Goal: Communication & Community: Share content

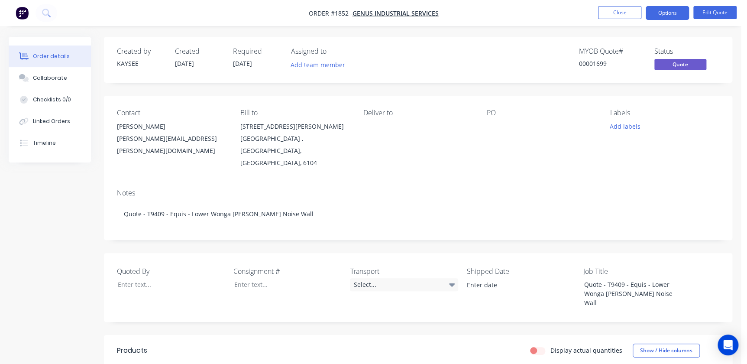
click at [596, 14] on ul "Close Options Edit Quote" at bounding box center [667, 13] width 159 height 14
click at [604, 13] on button "Close" at bounding box center [619, 12] width 43 height 13
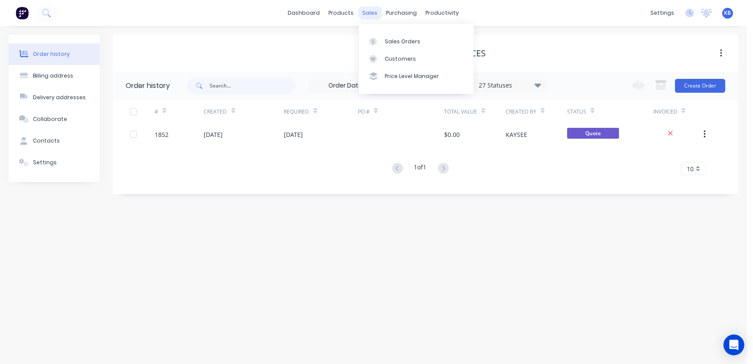
click at [378, 15] on div "sales" at bounding box center [370, 12] width 24 height 13
click at [388, 38] on div "Sales Orders" at bounding box center [403, 42] width 36 height 8
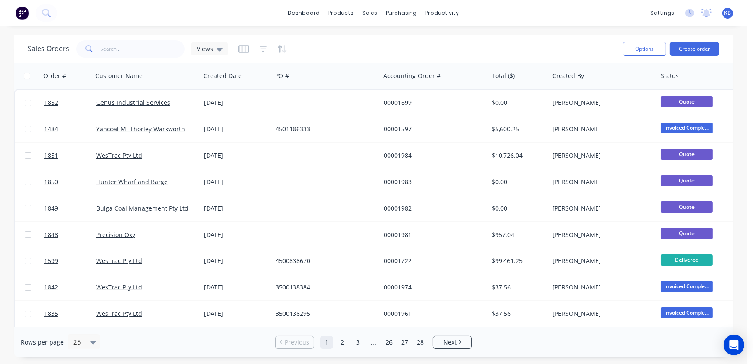
click at [152, 59] on div "Sales Orders Views Options Create order" at bounding box center [373, 49] width 719 height 28
click at [150, 47] on input "text" at bounding box center [142, 48] width 84 height 17
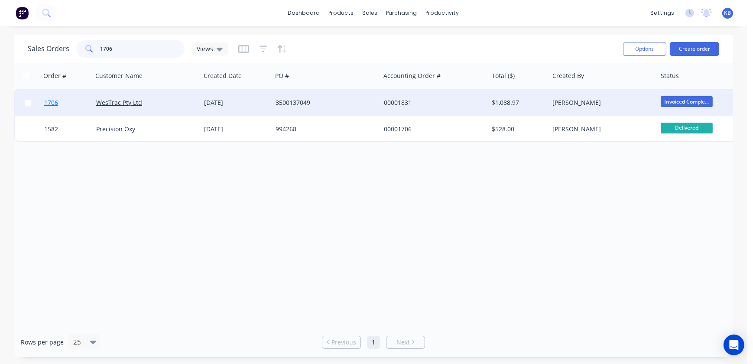
type input "1706"
click at [48, 106] on span "1706" at bounding box center [51, 102] width 14 height 9
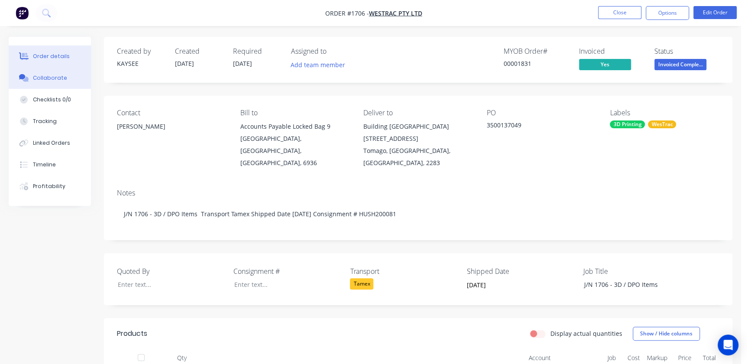
click at [41, 71] on button "Collaborate" at bounding box center [50, 78] width 82 height 22
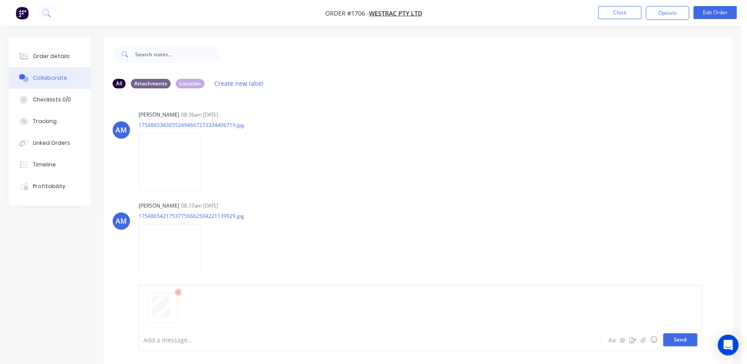
click at [694, 341] on button "Send" at bounding box center [680, 339] width 34 height 13
click at [623, 10] on button "Close" at bounding box center [619, 12] width 43 height 13
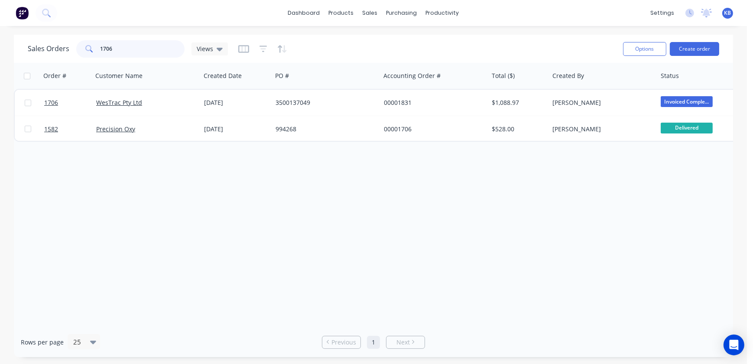
drag, startPoint x: 124, startPoint y: 46, endPoint x: 47, endPoint y: 34, distance: 78.0
click at [47, 34] on div "dashboard products sales purchasing productivity dashboard products Product Cat…" at bounding box center [373, 182] width 747 height 364
type input "1835"
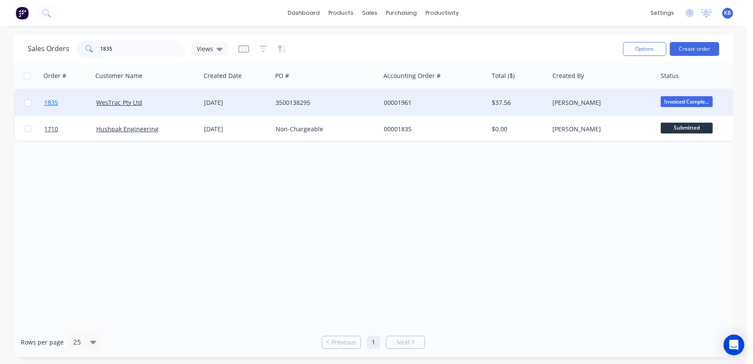
click at [56, 104] on span "1835" at bounding box center [51, 102] width 14 height 9
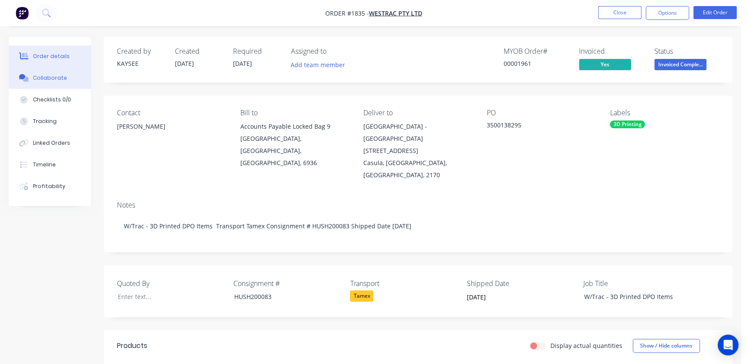
click at [38, 78] on div "Collaborate" at bounding box center [50, 78] width 34 height 8
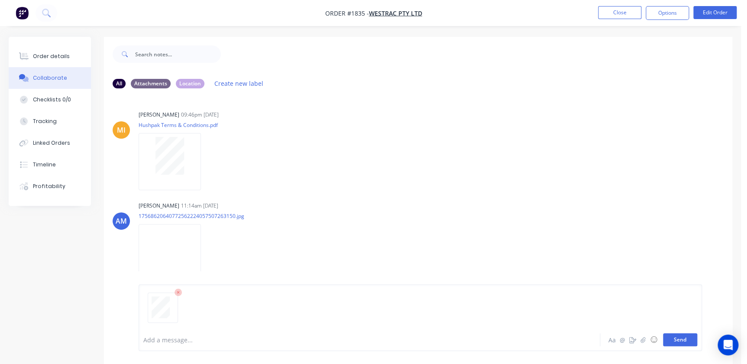
click at [677, 340] on button "Send" at bounding box center [680, 339] width 34 height 13
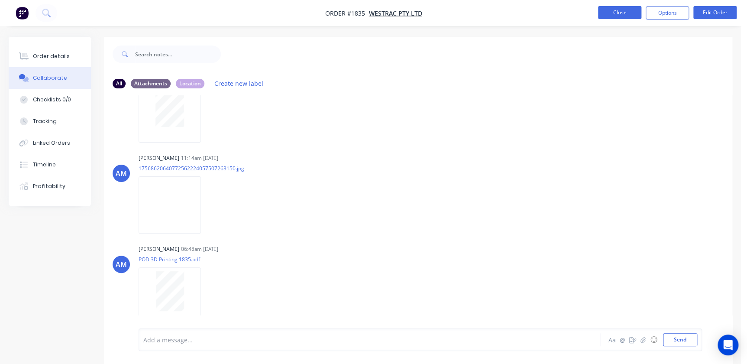
click at [618, 17] on button "Close" at bounding box center [619, 12] width 43 height 13
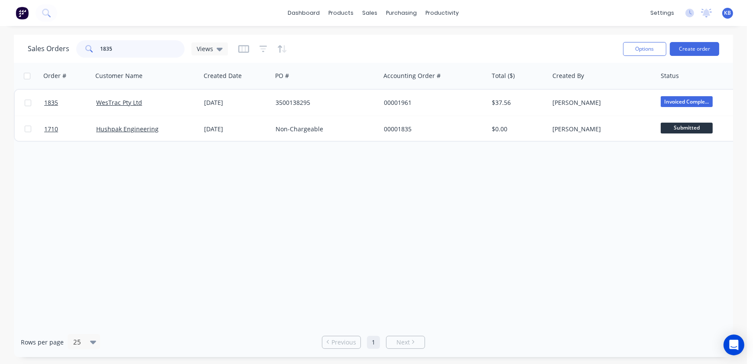
drag, startPoint x: 126, startPoint y: 52, endPoint x: 23, endPoint y: 22, distance: 107.2
click at [73, 42] on div "Sales Orders 1835 Views" at bounding box center [128, 48] width 200 height 17
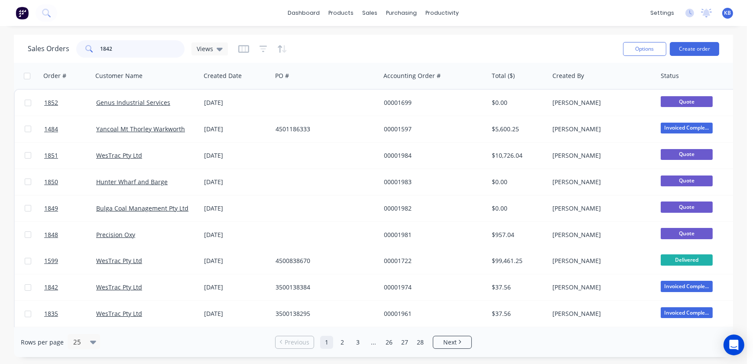
type input "1842"
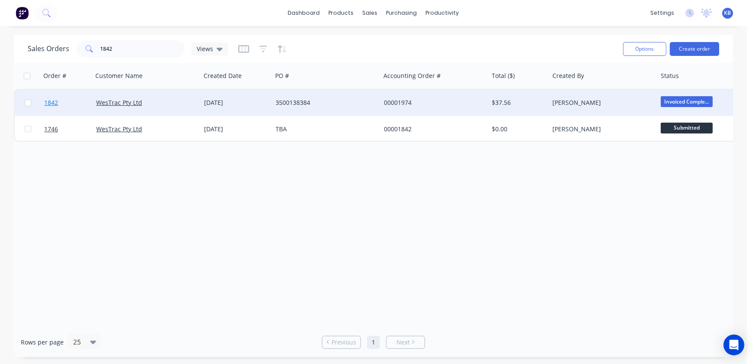
click at [55, 102] on span "1842" at bounding box center [51, 102] width 14 height 9
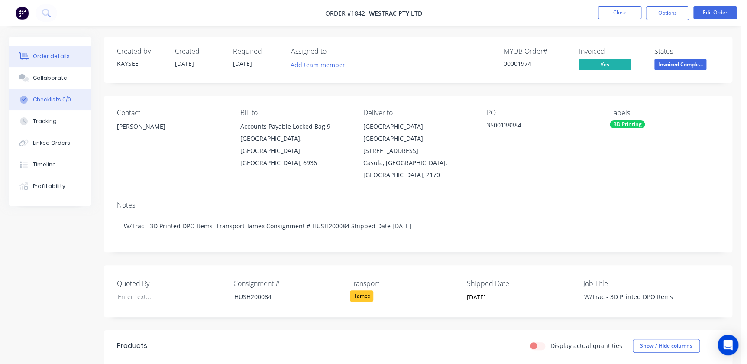
click at [31, 100] on button "Checklists 0/0" at bounding box center [50, 100] width 82 height 22
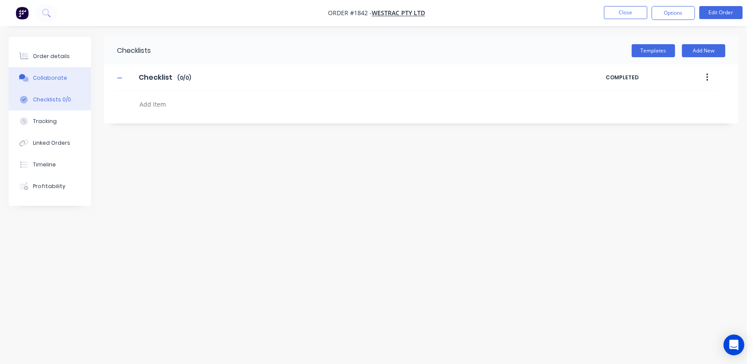
click at [40, 80] on div "Collaborate" at bounding box center [50, 78] width 34 height 8
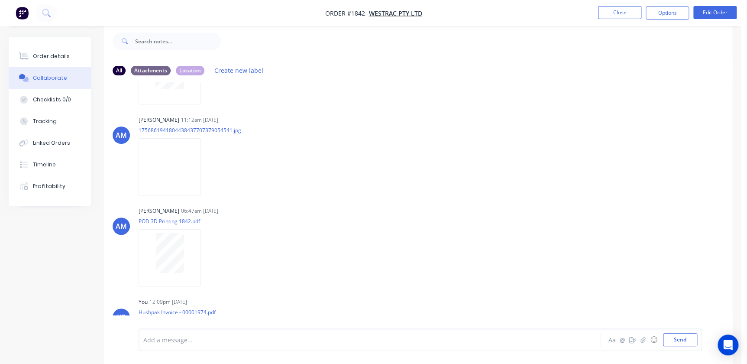
scroll to position [139, 0]
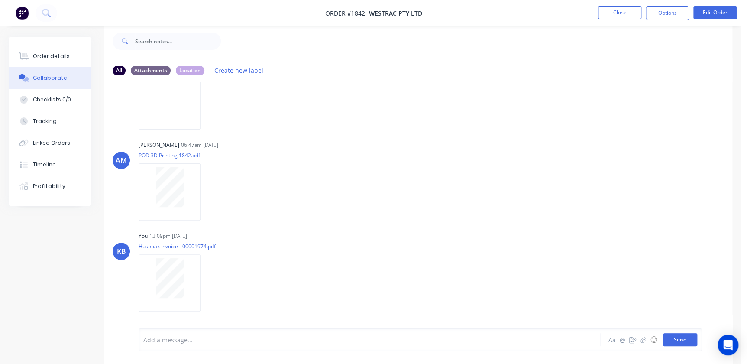
click at [688, 338] on button "Send" at bounding box center [680, 339] width 34 height 13
click at [611, 14] on button "Close" at bounding box center [619, 12] width 43 height 13
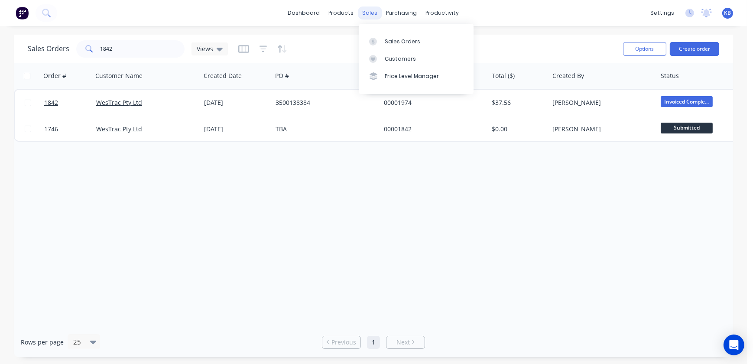
click at [369, 13] on div "sales" at bounding box center [370, 12] width 24 height 13
click at [374, 29] on div "Sales Orders Customers Price Level Manager" at bounding box center [416, 59] width 115 height 70
click at [385, 36] on link "Sales Orders" at bounding box center [416, 40] width 115 height 17
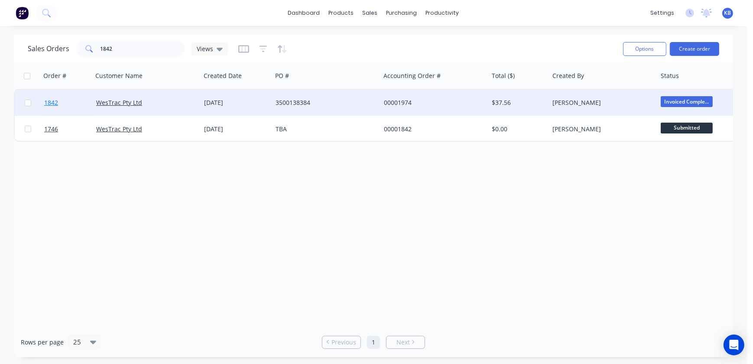
click at [52, 103] on span "1842" at bounding box center [51, 102] width 14 height 9
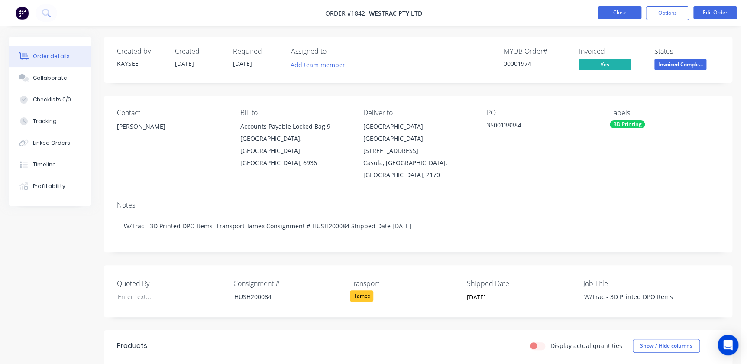
click at [633, 15] on button "Close" at bounding box center [619, 12] width 43 height 13
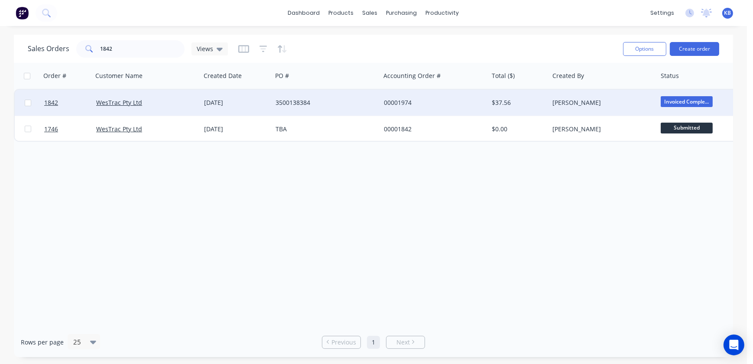
click at [42, 99] on div at bounding box center [67, 103] width 52 height 26
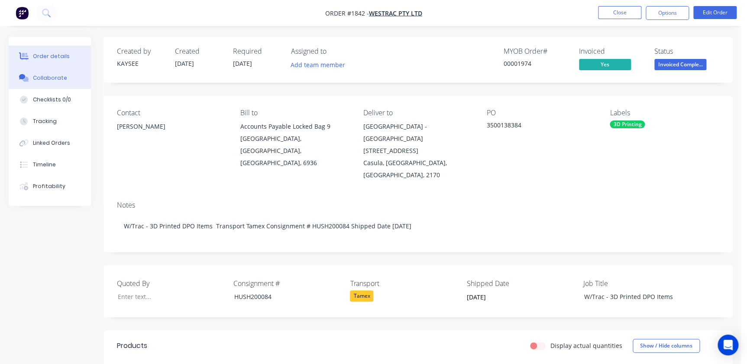
click at [39, 76] on div "Collaborate" at bounding box center [50, 78] width 34 height 8
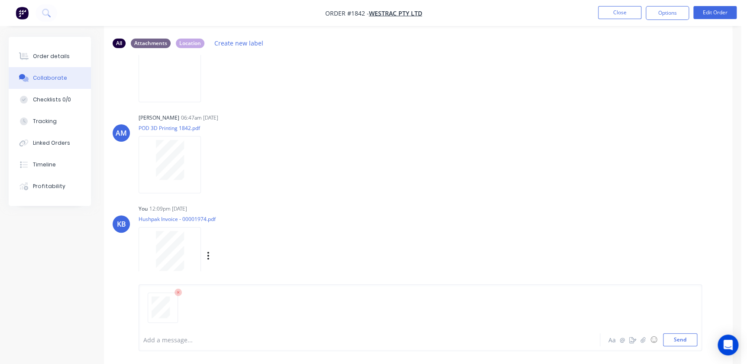
scroll to position [57, 0]
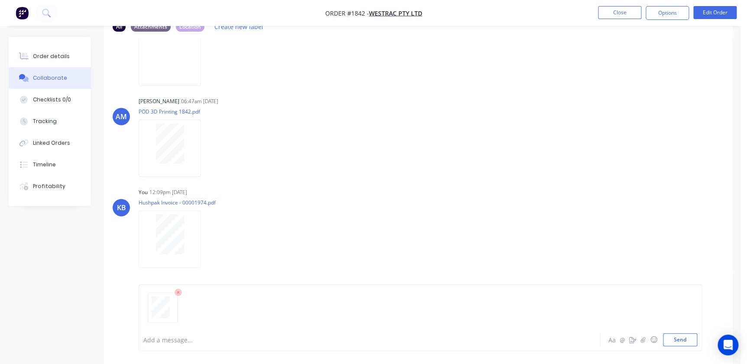
click at [177, 293] on g at bounding box center [179, 292] width 8 height 8
click at [676, 339] on button "Send" at bounding box center [680, 339] width 34 height 13
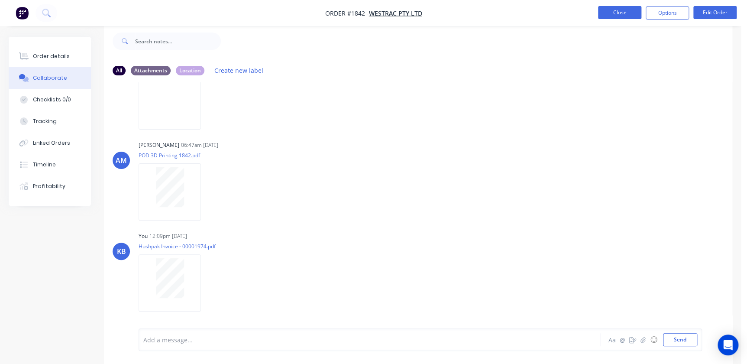
click at [632, 17] on button "Close" at bounding box center [619, 12] width 43 height 13
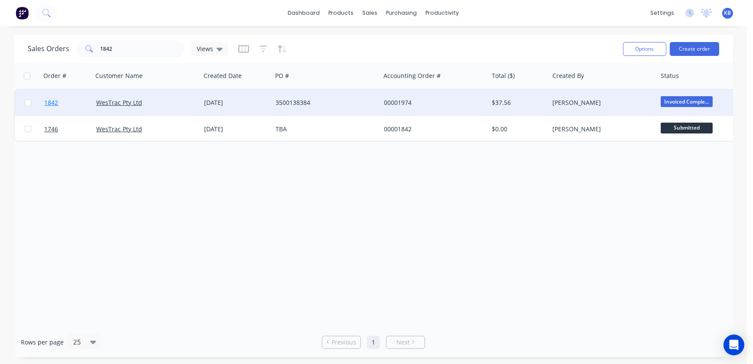
click at [72, 105] on link "1842" at bounding box center [70, 103] width 52 height 26
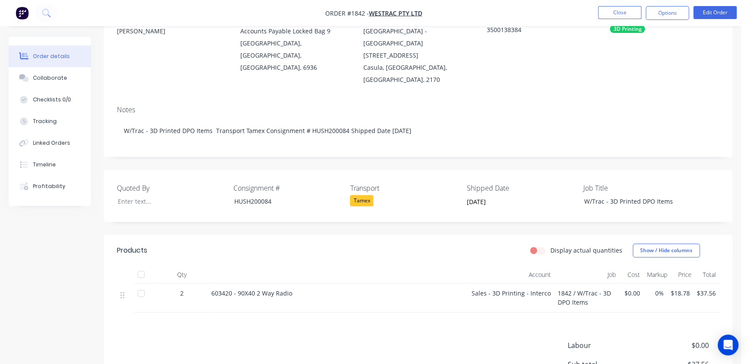
scroll to position [173, 0]
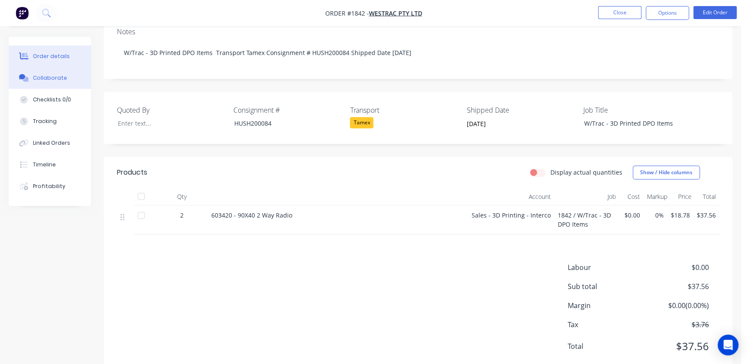
click at [53, 79] on div "Collaborate" at bounding box center [50, 78] width 34 height 8
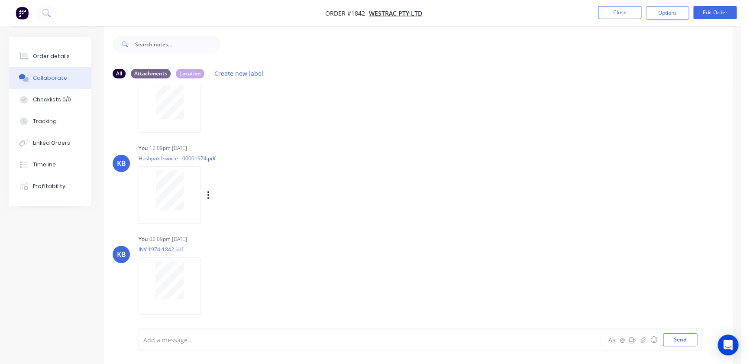
scroll to position [13, 0]
click at [606, 19] on li "Close" at bounding box center [619, 13] width 43 height 14
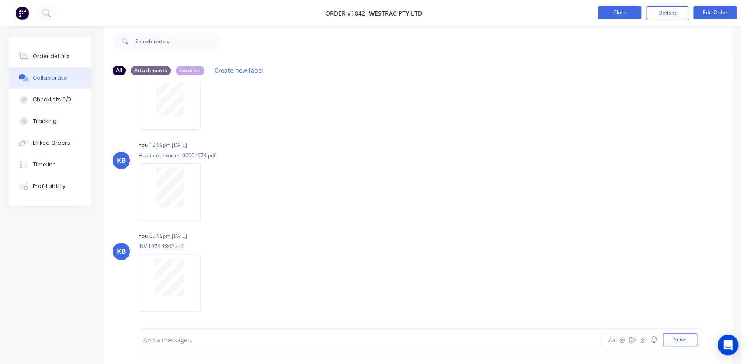
click at [614, 16] on button "Close" at bounding box center [619, 12] width 43 height 13
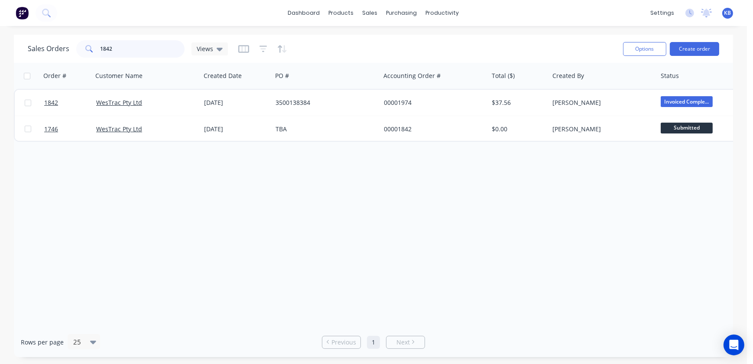
click at [132, 49] on input "1842" at bounding box center [142, 48] width 84 height 17
type input "1822"
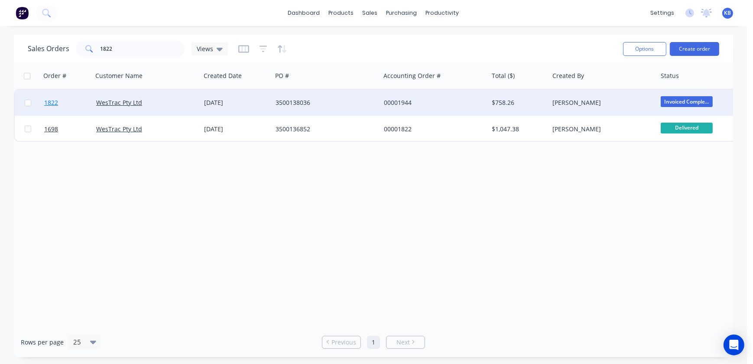
click at [48, 103] on span "1822" at bounding box center [51, 102] width 14 height 9
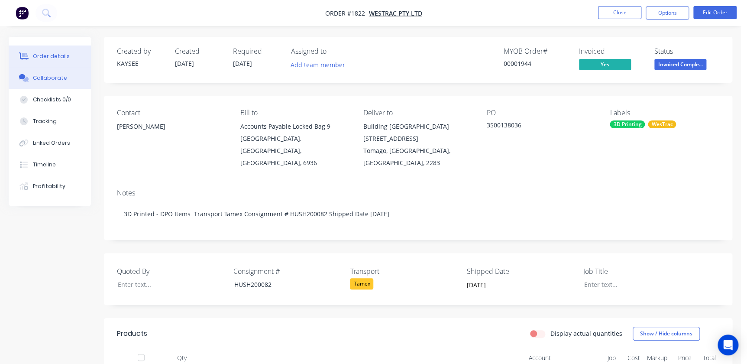
click at [61, 86] on button "Collaborate" at bounding box center [50, 78] width 82 height 22
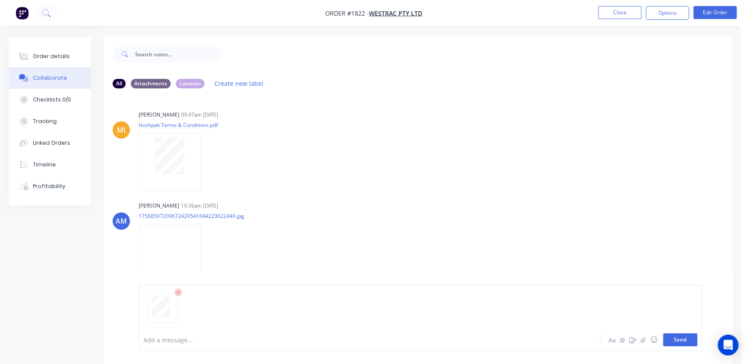
click at [669, 338] on button "Send" at bounding box center [680, 339] width 34 height 13
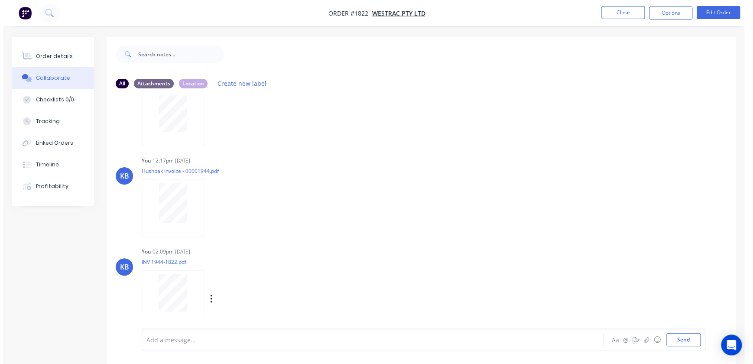
scroll to position [593, 0]
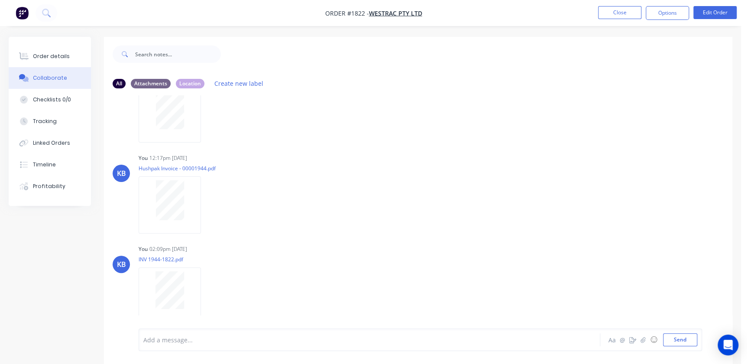
click at [597, 16] on ul "Close Options Edit Order" at bounding box center [667, 13] width 159 height 14
click at [611, 13] on button "Close" at bounding box center [619, 12] width 43 height 13
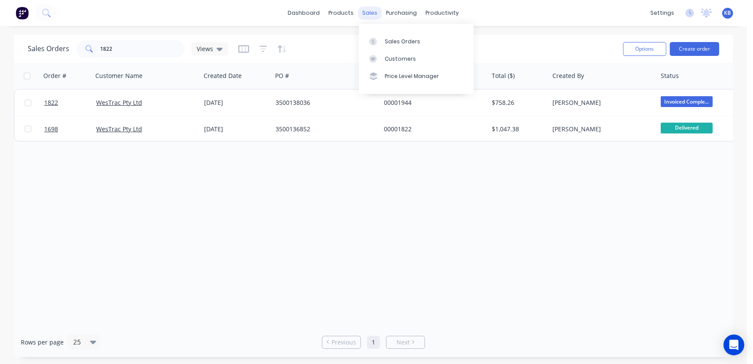
click at [374, 16] on div "sales" at bounding box center [370, 12] width 24 height 13
click at [386, 42] on div "Sales Orders" at bounding box center [403, 42] width 36 height 8
click at [388, 45] on div "Sales Orders" at bounding box center [403, 42] width 36 height 8
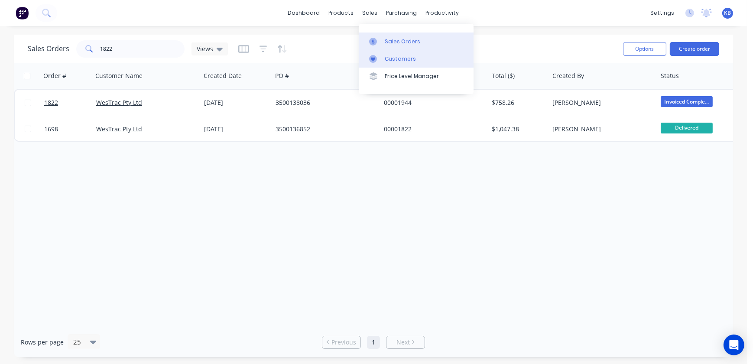
click at [380, 57] on div at bounding box center [375, 59] width 13 height 8
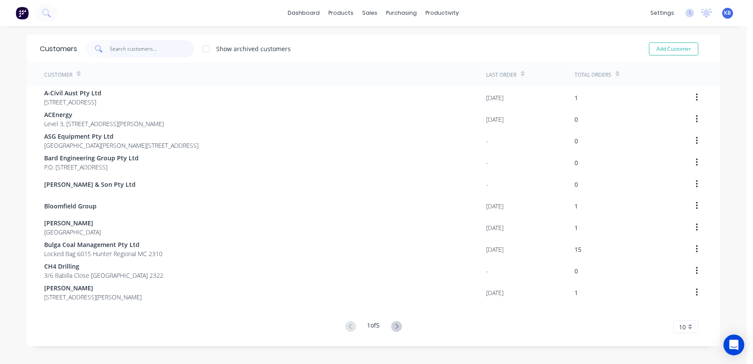
click at [149, 50] on input "text" at bounding box center [152, 48] width 84 height 17
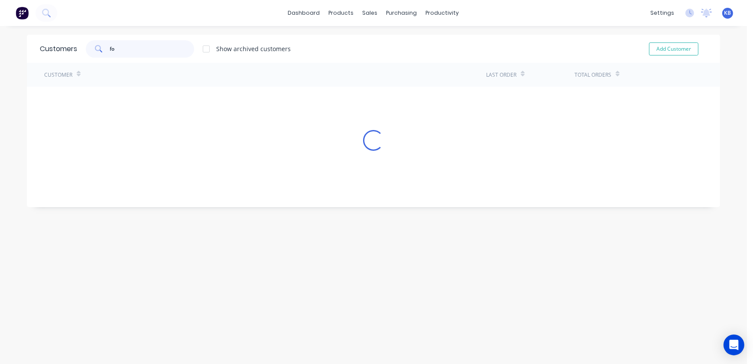
type input "f"
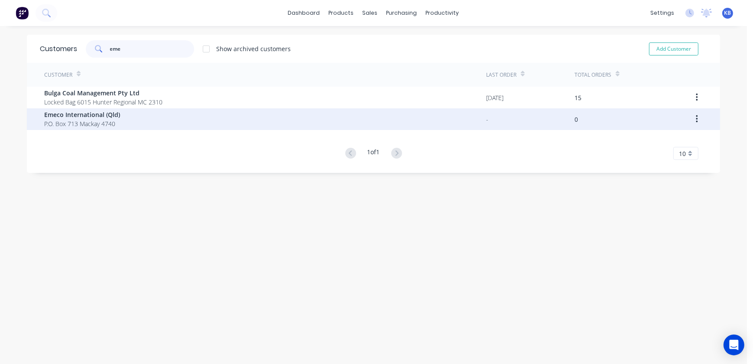
type input "eme"
click at [90, 126] on span "P.O. Box 713 Mackay 4740" at bounding box center [82, 123] width 76 height 9
